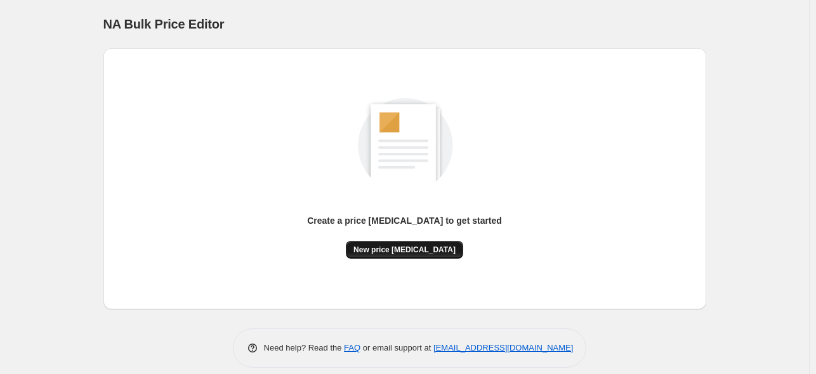
click at [394, 248] on span "New price [MEDICAL_DATA]" at bounding box center [404, 250] width 102 height 10
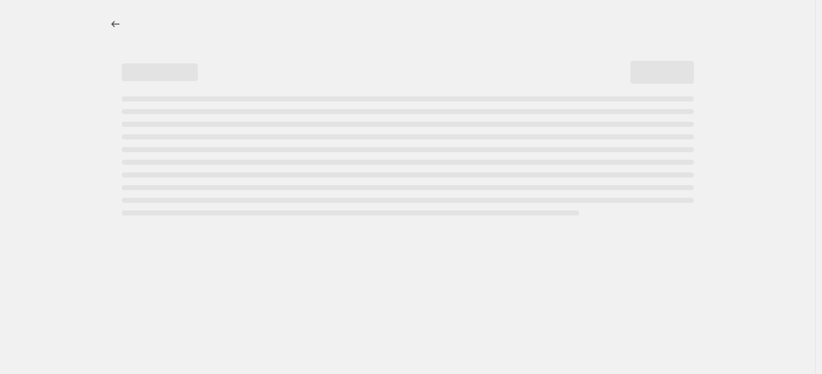
select select "percentage"
